Goal: Navigation & Orientation: Find specific page/section

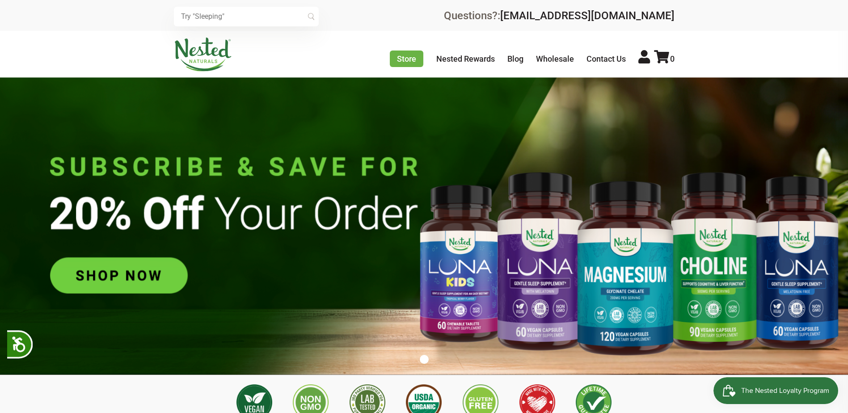
scroll to position [0, 628]
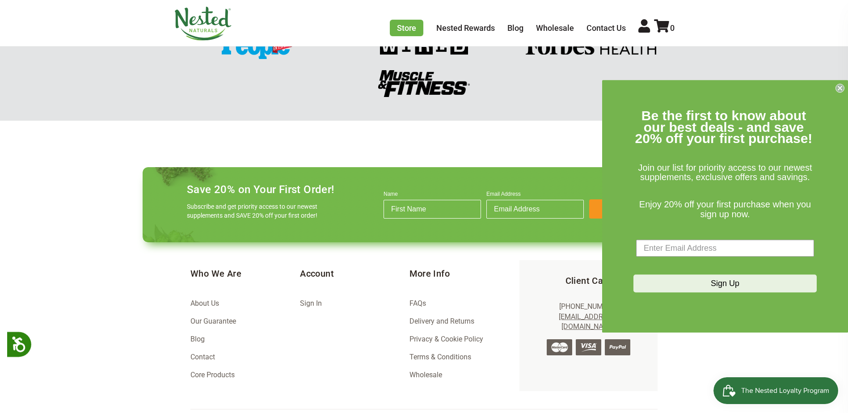
scroll to position [1264, 0]
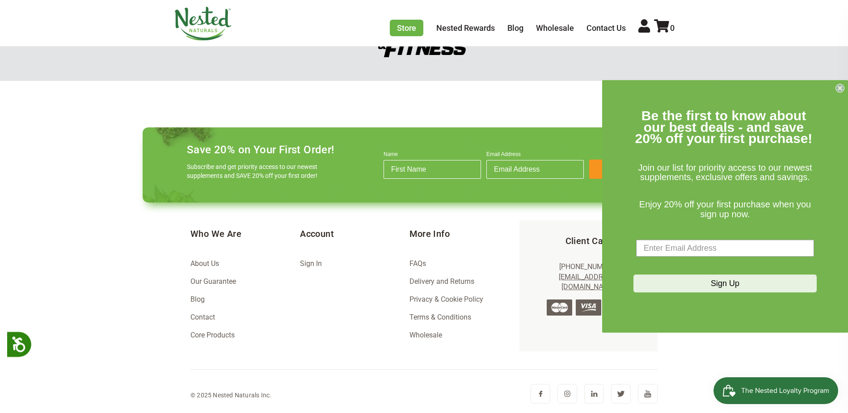
click at [837, 86] on circle "Close dialog" at bounding box center [840, 88] width 8 height 8
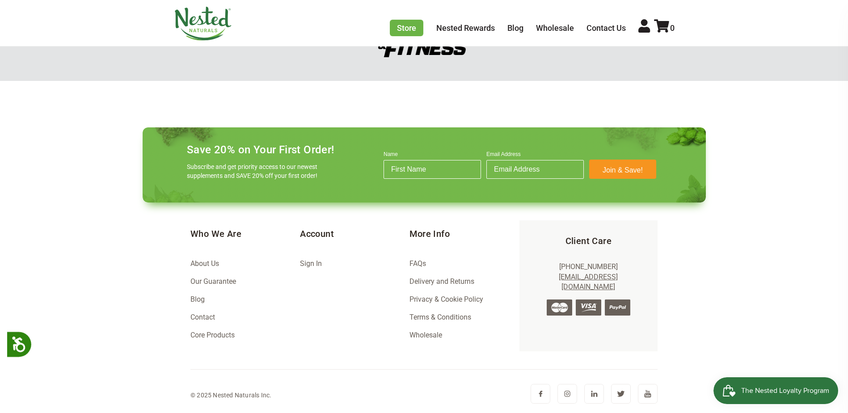
scroll to position [0, 157]
click at [210, 261] on link "About Us" at bounding box center [204, 263] width 29 height 8
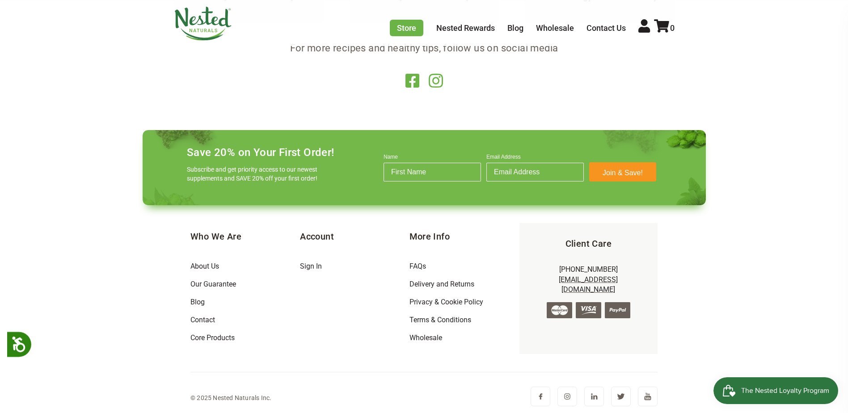
scroll to position [1890, 0]
